Goal: Check status: Check status

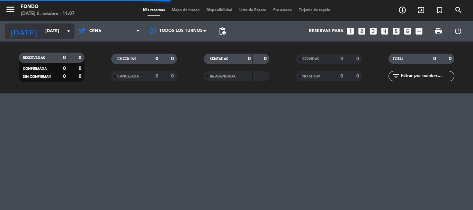
click at [66, 31] on icon "arrow_drop_down" at bounding box center [68, 31] width 8 height 8
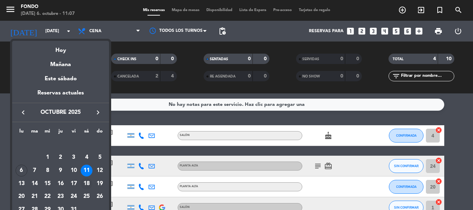
click at [86, 183] on div "18" at bounding box center [87, 184] width 12 height 12
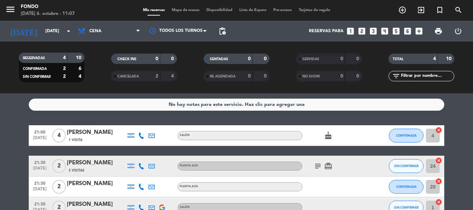
type input "[DATE]"
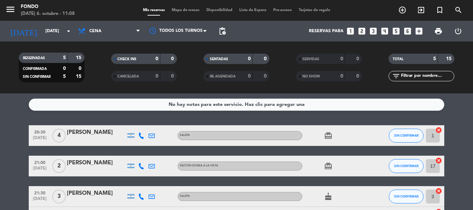
scroll to position [73, 0]
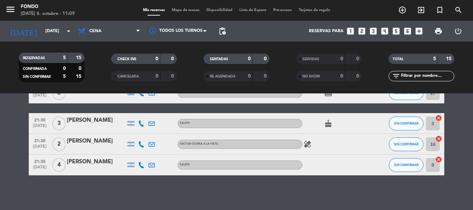
click at [18, 135] on bookings-row "20:30 [DATE] 4 [PERSON_NAME] SALÓN card_giftcard SIN CONFIRMAR 1 cancel 21:00 […" at bounding box center [236, 113] width 473 height 123
click at [14, 163] on bookings-row "20:30 [DATE] 4 [PERSON_NAME] SALÓN card_giftcard SIN CONFIRMAR 1 cancel 21:00 […" at bounding box center [236, 113] width 473 height 123
click at [13, 121] on bookings-row "20:30 [DATE] 4 [PERSON_NAME] SALÓN card_giftcard SIN CONFIRMAR 1 cancel 21:00 […" at bounding box center [236, 113] width 473 height 123
click at [458, 122] on bookings-row "20:30 [DATE] 4 [PERSON_NAME] SALÓN card_giftcard SIN CONFIRMAR 1 cancel 21:00 […" at bounding box center [236, 113] width 473 height 123
click at [465, 133] on bookings-row "20:30 [DATE] 4 [PERSON_NAME] SALÓN card_giftcard SIN CONFIRMAR 1 cancel 21:00 […" at bounding box center [236, 113] width 473 height 123
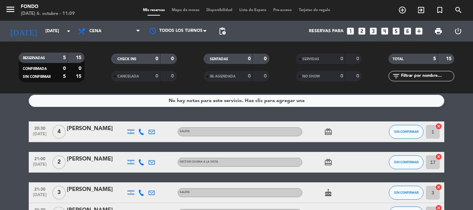
scroll to position [0, 0]
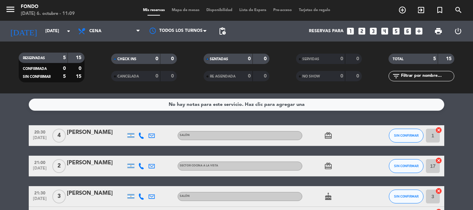
click at [11, 147] on bookings-row "20:30 [DATE] 4 [PERSON_NAME] SALÓN card_giftcard SIN CONFIRMAR 1 cancel 21:00 […" at bounding box center [236, 186] width 473 height 123
